Goal: Task Accomplishment & Management: Manage account settings

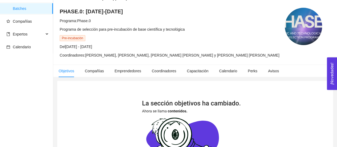
scroll to position [3, 0]
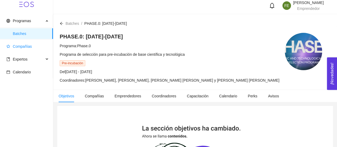
click at [25, 48] on span "Compañías" at bounding box center [22, 46] width 19 height 4
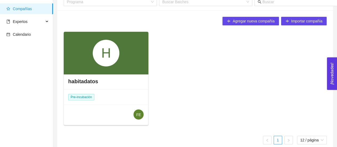
scroll to position [35, 0]
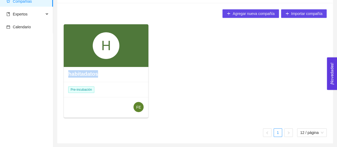
drag, startPoint x: 126, startPoint y: 71, endPoint x: 123, endPoint y: 56, distance: 14.7
click at [123, 56] on div "H habitadatos Pre-incubación FE" at bounding box center [106, 70] width 85 height 93
click at [123, 56] on div "H" at bounding box center [106, 45] width 85 height 43
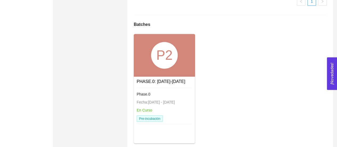
scroll to position [407, 0]
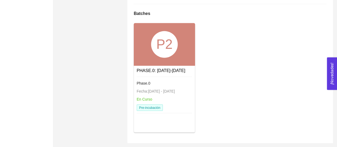
click at [185, 52] on div "P2" at bounding box center [164, 44] width 61 height 43
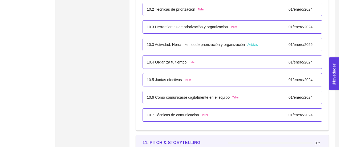
scroll to position [2020, 0]
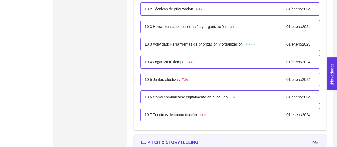
click at [173, 59] on p "10.4 Organiza tu tiempo" at bounding box center [165, 62] width 40 height 6
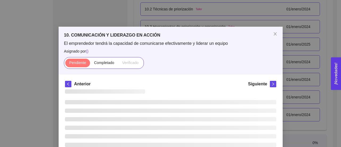
click at [173, 59] on div "Pendiente Completado Verificado" at bounding box center [170, 63] width 213 height 12
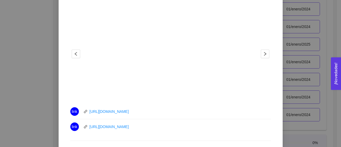
scroll to position [0, 0]
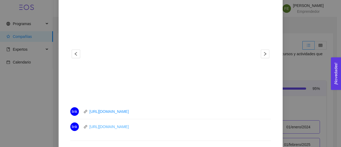
click at [129, 126] on link "[URL][DOMAIN_NAME]" at bounding box center [108, 126] width 39 height 4
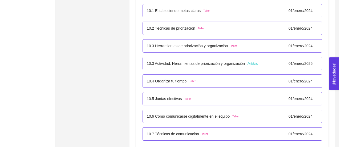
scroll to position [2001, 0]
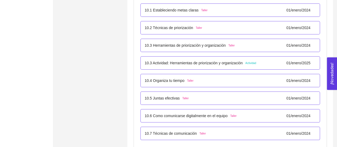
click at [165, 77] on p "10.4 Organiza tu tiempo" at bounding box center [165, 80] width 40 height 6
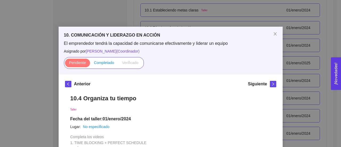
click at [104, 62] on span "Completado" at bounding box center [104, 62] width 20 height 4
click at [90, 64] on input "Completado" at bounding box center [90, 64] width 0 height 0
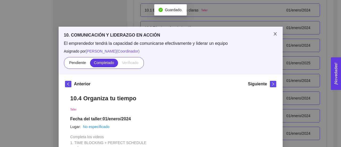
click at [273, 33] on icon "close" at bounding box center [275, 34] width 4 height 4
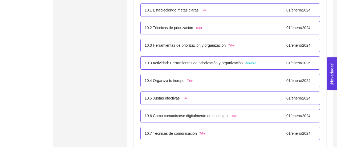
click at [169, 97] on p "10.5 Juntas efectivas" at bounding box center [162, 98] width 35 height 6
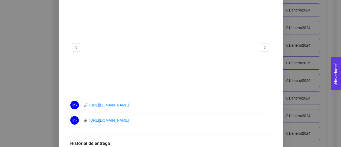
scroll to position [196, 0]
